Goal: Task Accomplishment & Management: Manage account settings

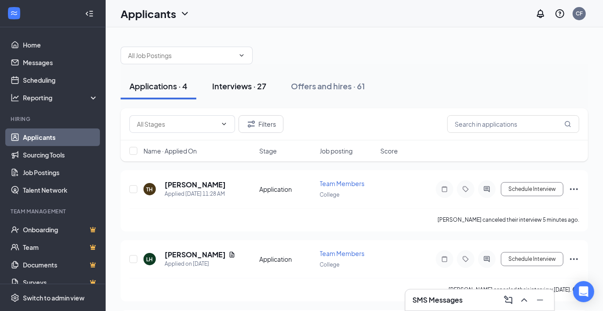
click at [255, 81] on div "Interviews · 27" at bounding box center [239, 85] width 54 height 11
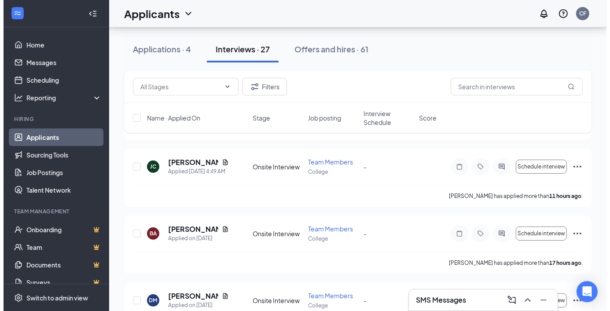
scroll to position [220, 0]
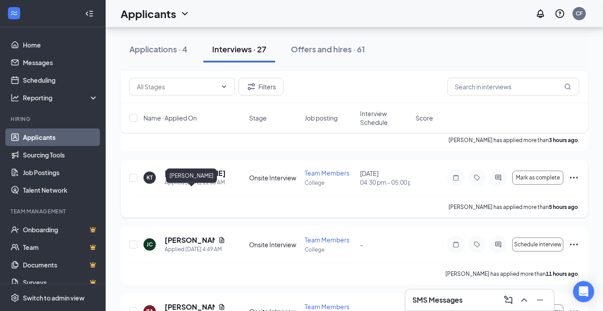
click at [182, 178] on h5 "[PERSON_NAME]" at bounding box center [194, 173] width 61 height 10
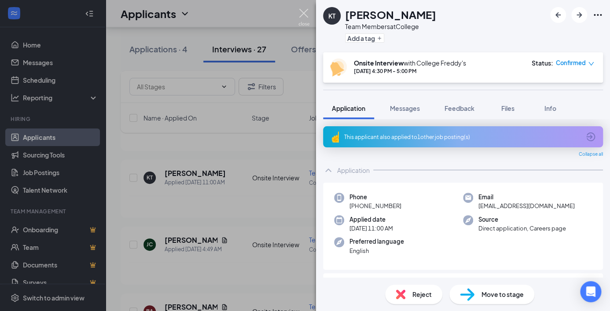
click at [304, 15] on img at bounding box center [303, 17] width 11 height 17
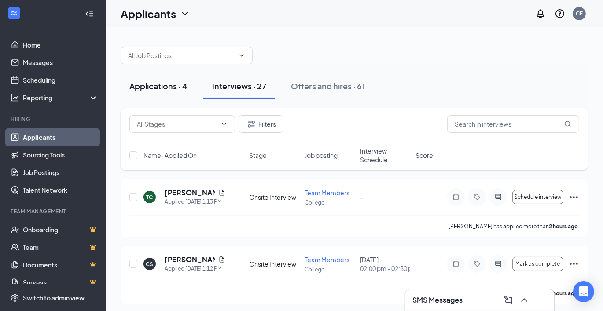
click at [156, 84] on div "Applications · 4" at bounding box center [158, 85] width 58 height 11
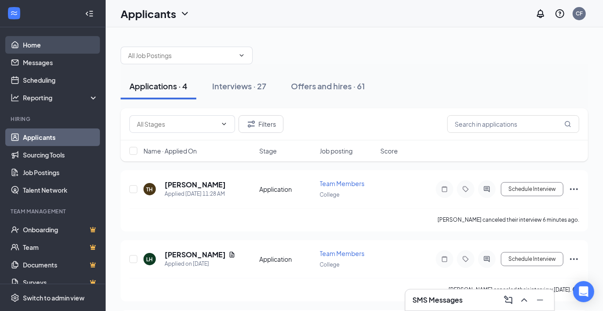
click at [64, 41] on link "Home" at bounding box center [60, 45] width 75 height 18
